Goal: Task Accomplishment & Management: Use online tool/utility

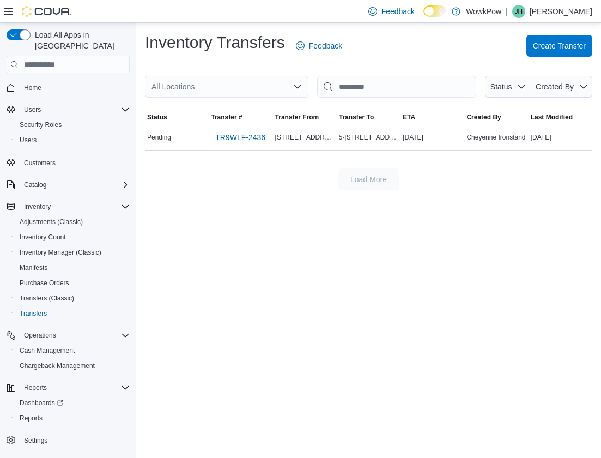
drag, startPoint x: 232, startPoint y: 231, endPoint x: 157, endPoint y: 246, distance: 76.2
click at [231, 231] on div "Inventory Transfers Feedback Create Transfer All Locations Status Created By So…" at bounding box center [368, 240] width 465 height 435
click at [39, 278] on span "Purchase Orders" at bounding box center [45, 282] width 50 height 13
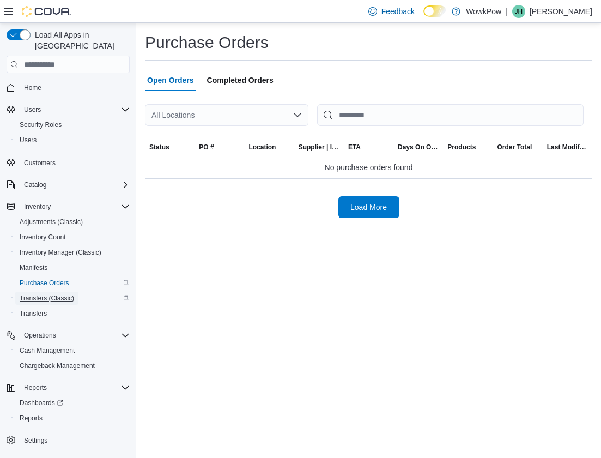
click at [39, 294] on span "Transfers (Classic)" at bounding box center [47, 298] width 54 height 9
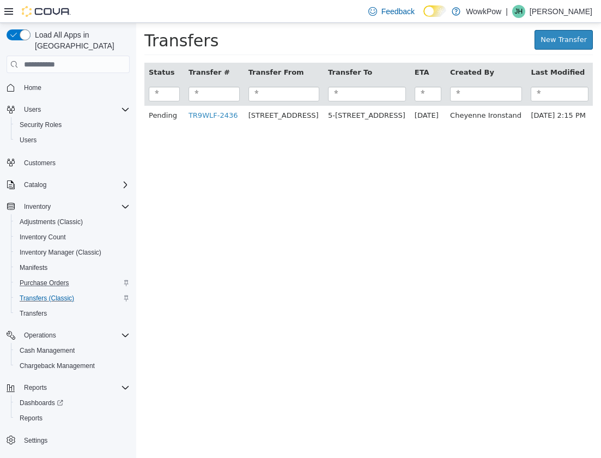
click at [172, 136] on html "× Transfers New Transfer Status Transfer # Transfer From Transfer To ETA Create…" at bounding box center [368, 79] width 465 height 113
click at [48, 294] on span "Transfers (Classic)" at bounding box center [47, 298] width 54 height 9
click at [183, 136] on html "× Transfers New Transfer Status Transfer # Transfer From Transfer To ETA Create…" at bounding box center [368, 79] width 465 height 113
click at [44, 309] on span "Transfers" at bounding box center [33, 313] width 27 height 9
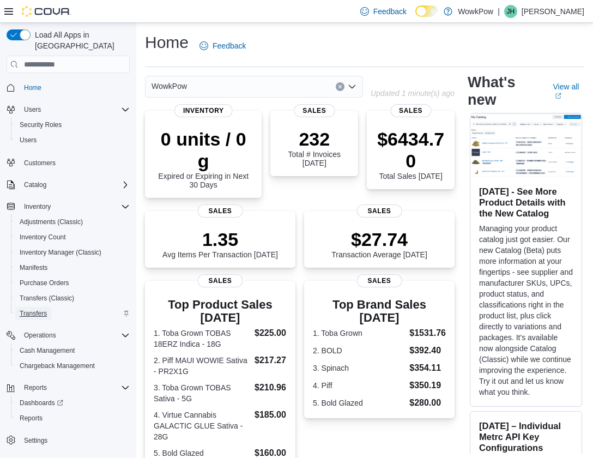
click at [41, 309] on span "Transfers" at bounding box center [33, 313] width 27 height 9
